Goal: Check status: Check status

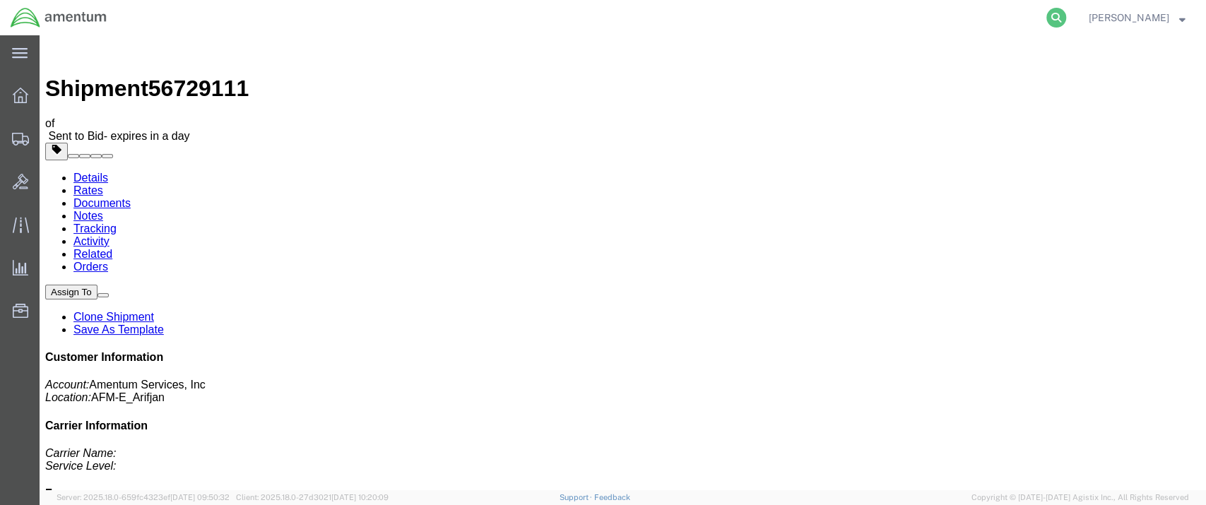
click at [1066, 19] on icon at bounding box center [1056, 18] width 20 height 20
click at [668, 16] on input "search" at bounding box center [831, 18] width 429 height 34
click at [690, 14] on input "83184" at bounding box center [831, 18] width 429 height 34
type input "8318415571"
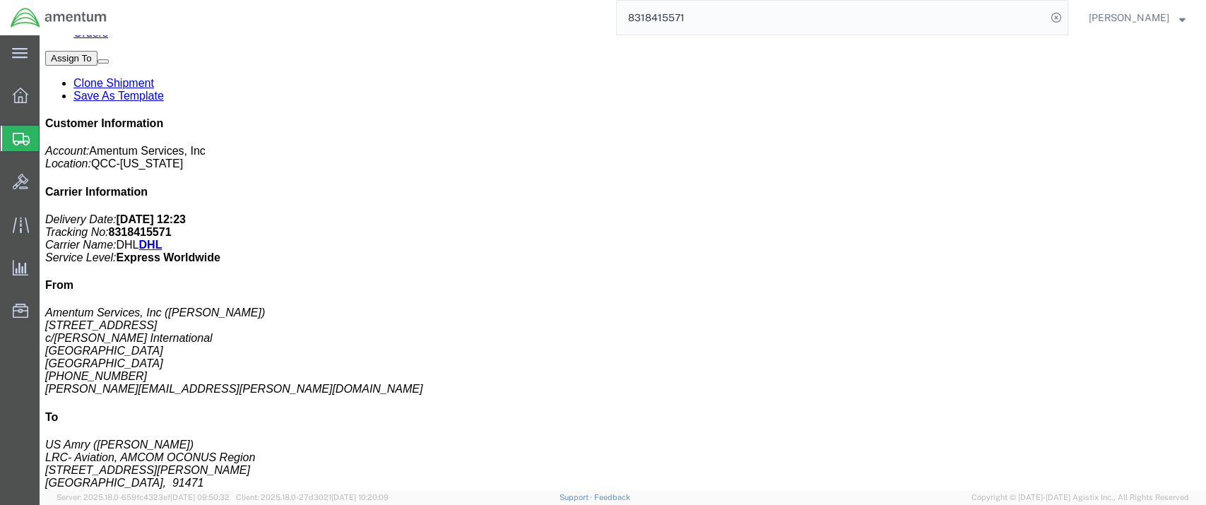
scroll to position [314, 0]
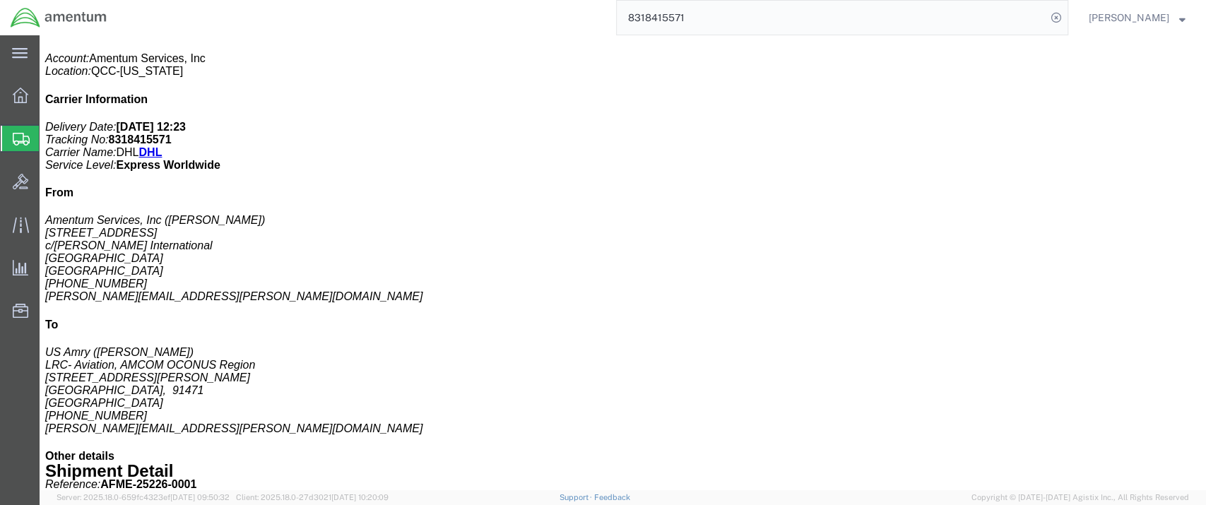
click b "23429.89 USD"
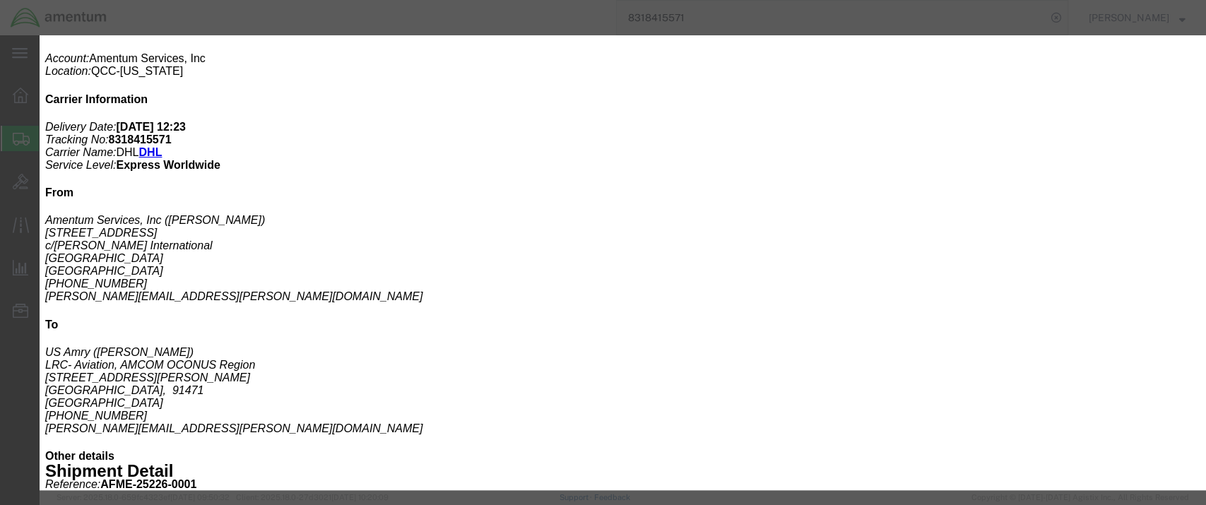
click icon "button"
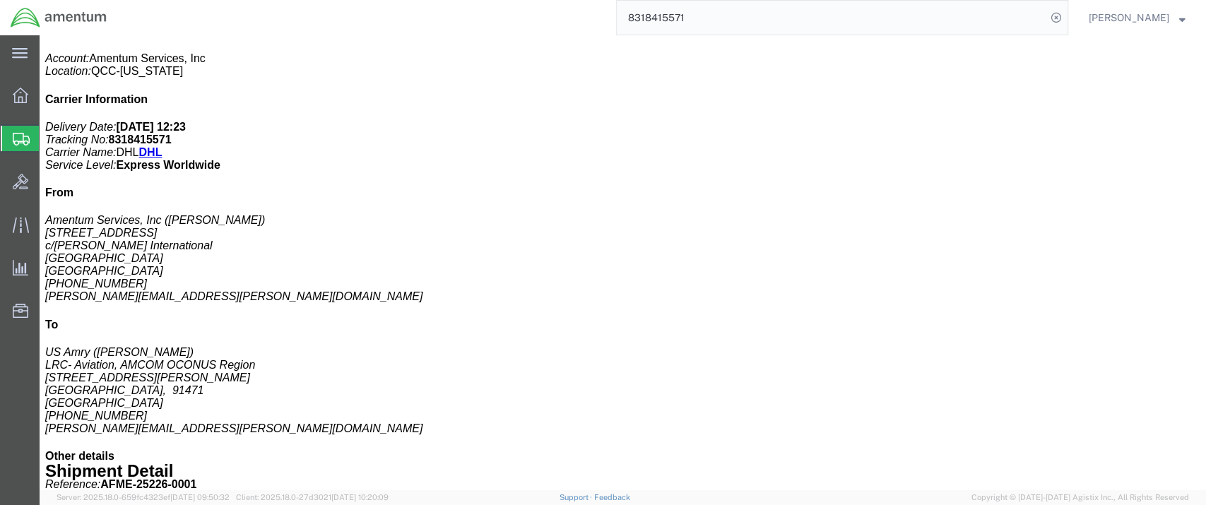
click b "11.00"
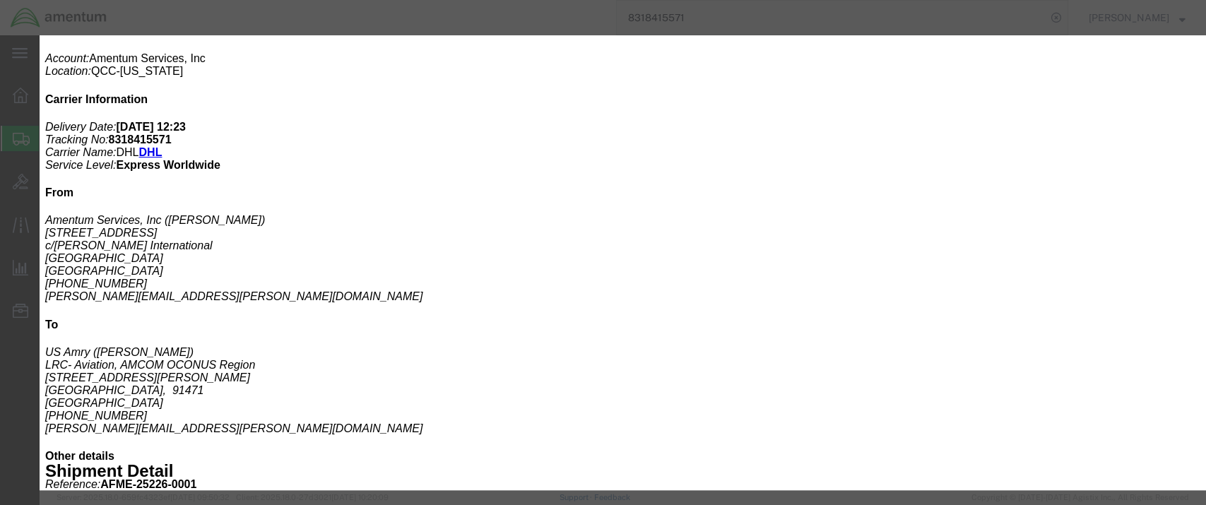
click icon "button"
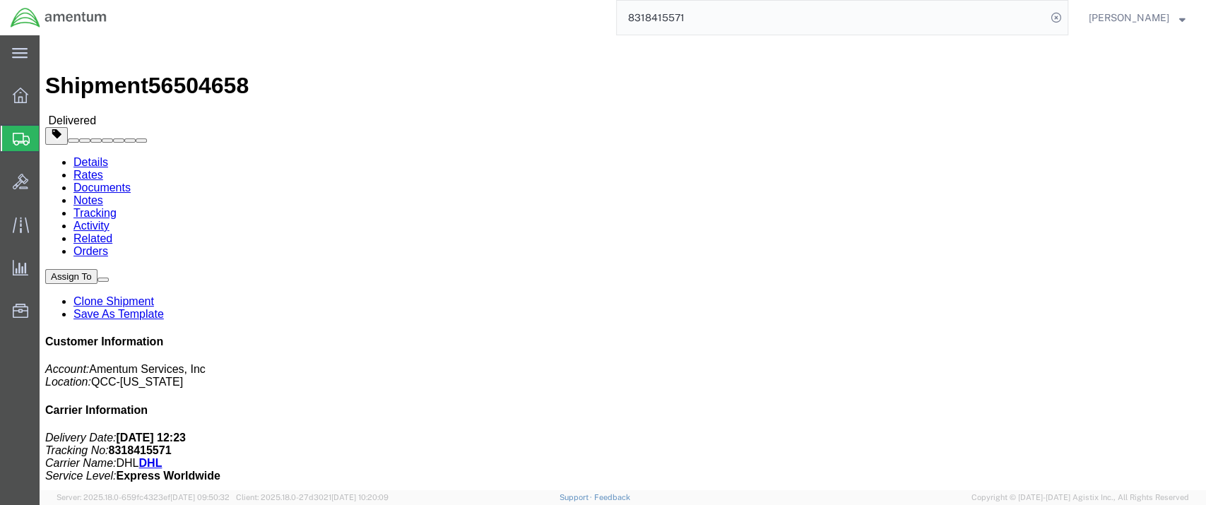
scroll to position [0, 0]
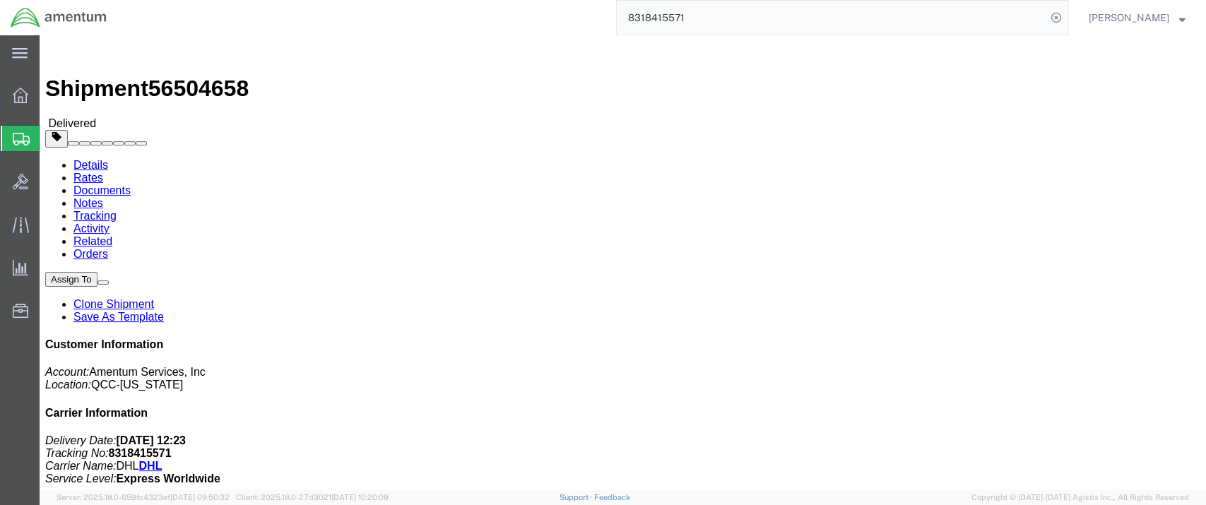
click link "Rates"
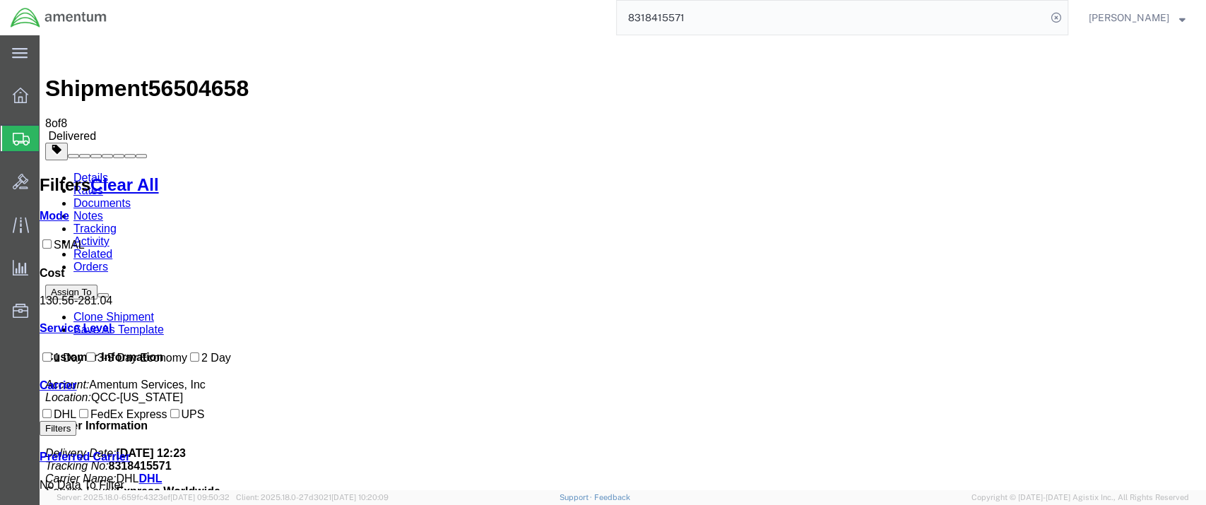
click at [131, 197] on link "Documents" at bounding box center [101, 203] width 57 height 12
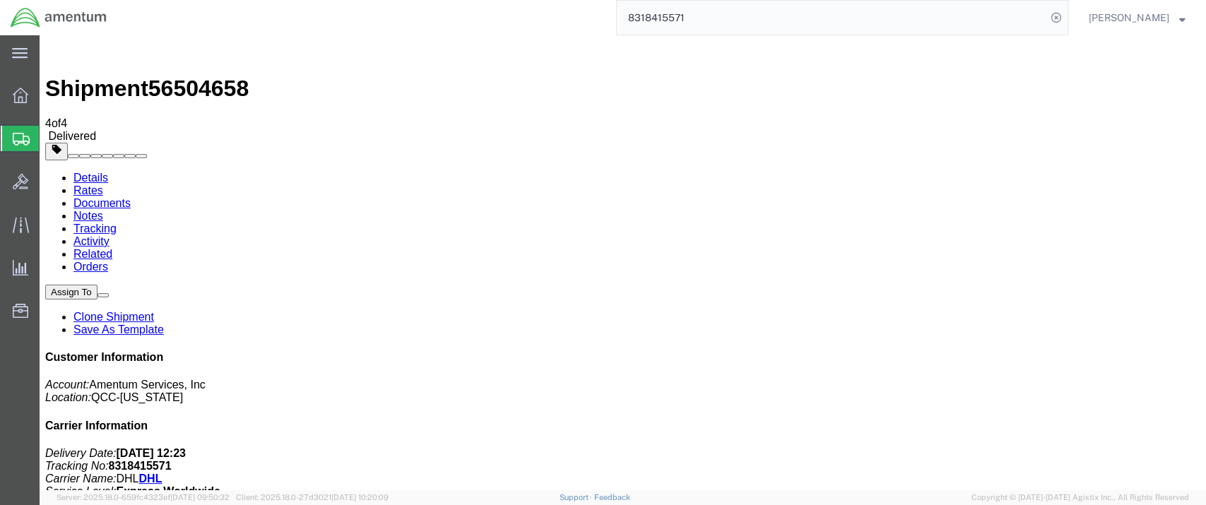
click at [103, 210] on link "Notes" at bounding box center [88, 216] width 30 height 12
click at [131, 197] on link "Documents" at bounding box center [101, 203] width 57 height 12
click at [91, 172] on link "Details" at bounding box center [90, 178] width 35 height 12
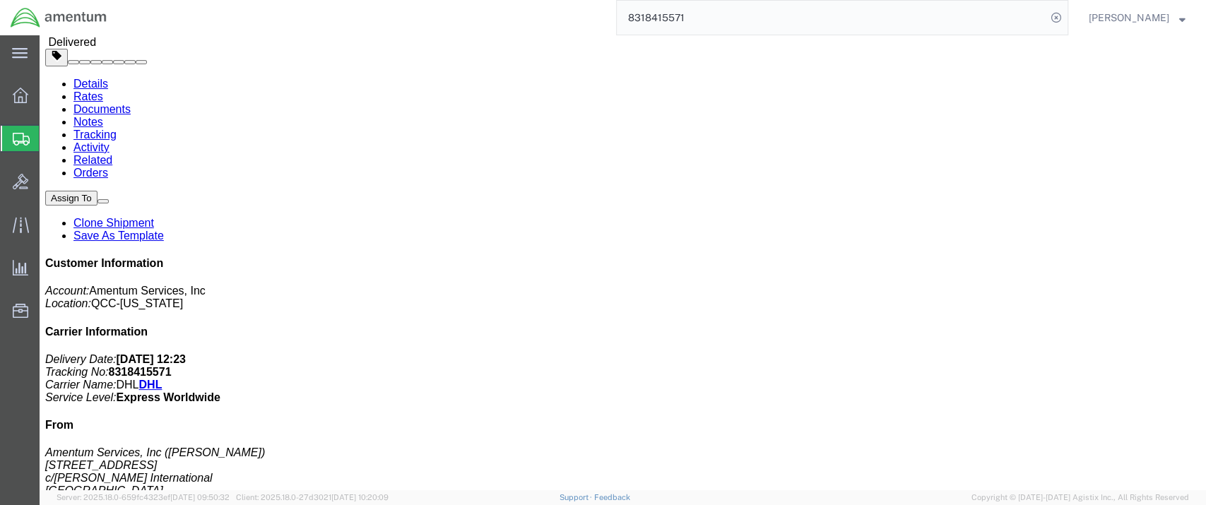
scroll to position [314, 0]
